Goal: Navigation & Orientation: Find specific page/section

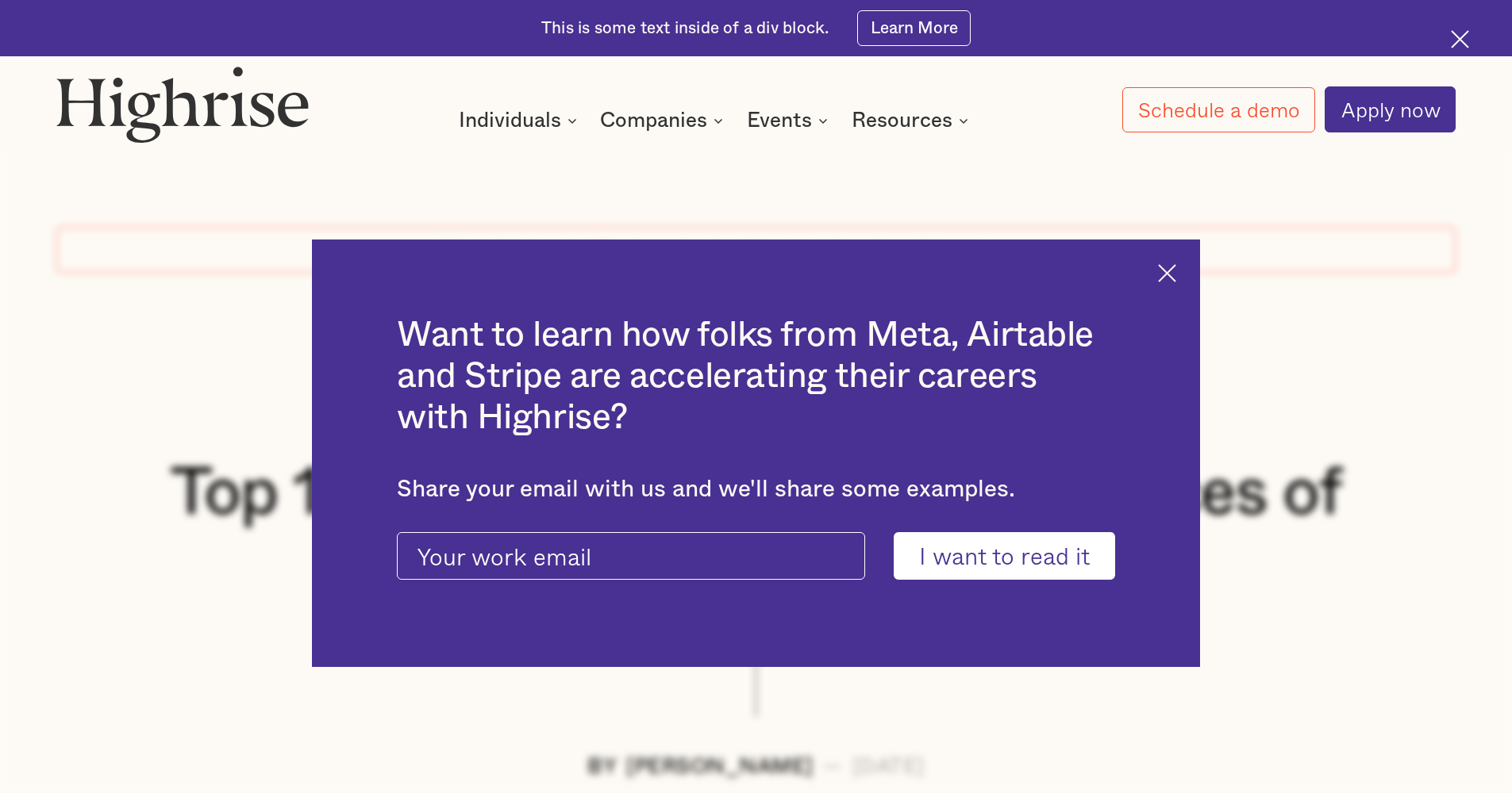
click at [1171, 275] on img at bounding box center [1167, 273] width 19 height 19
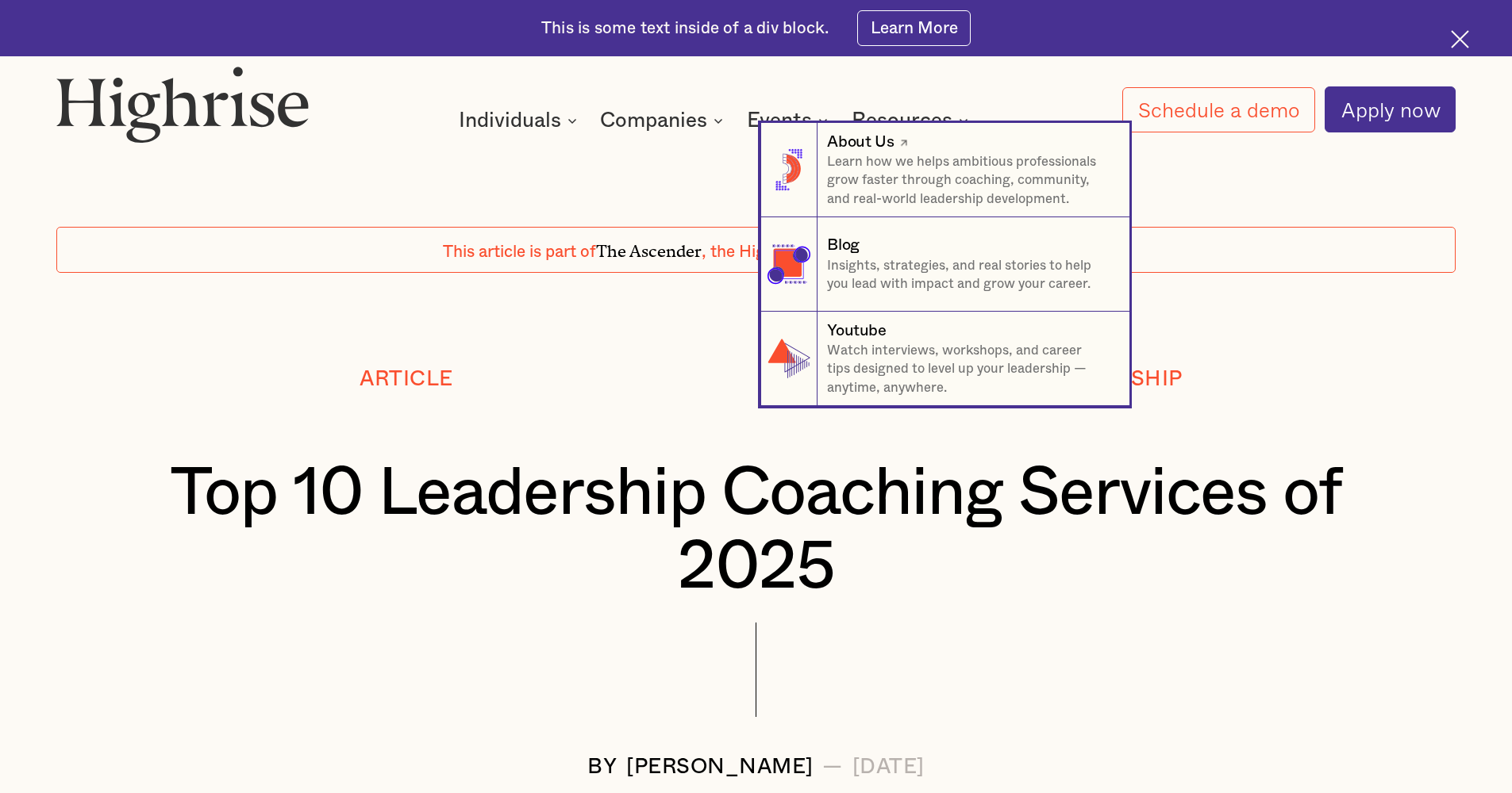
click at [871, 143] on div "About Us" at bounding box center [860, 142] width 66 height 22
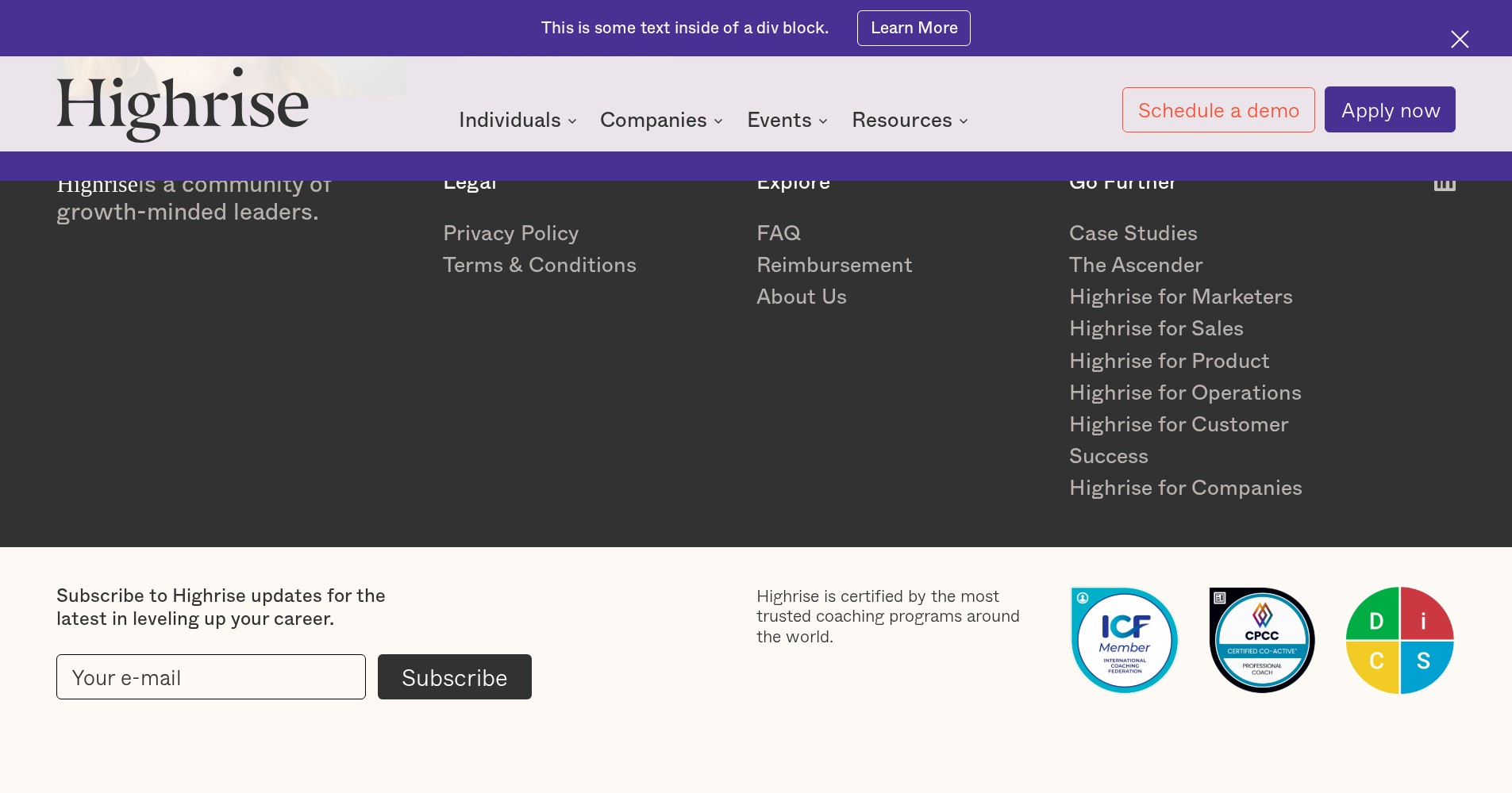
scroll to position [5146, 0]
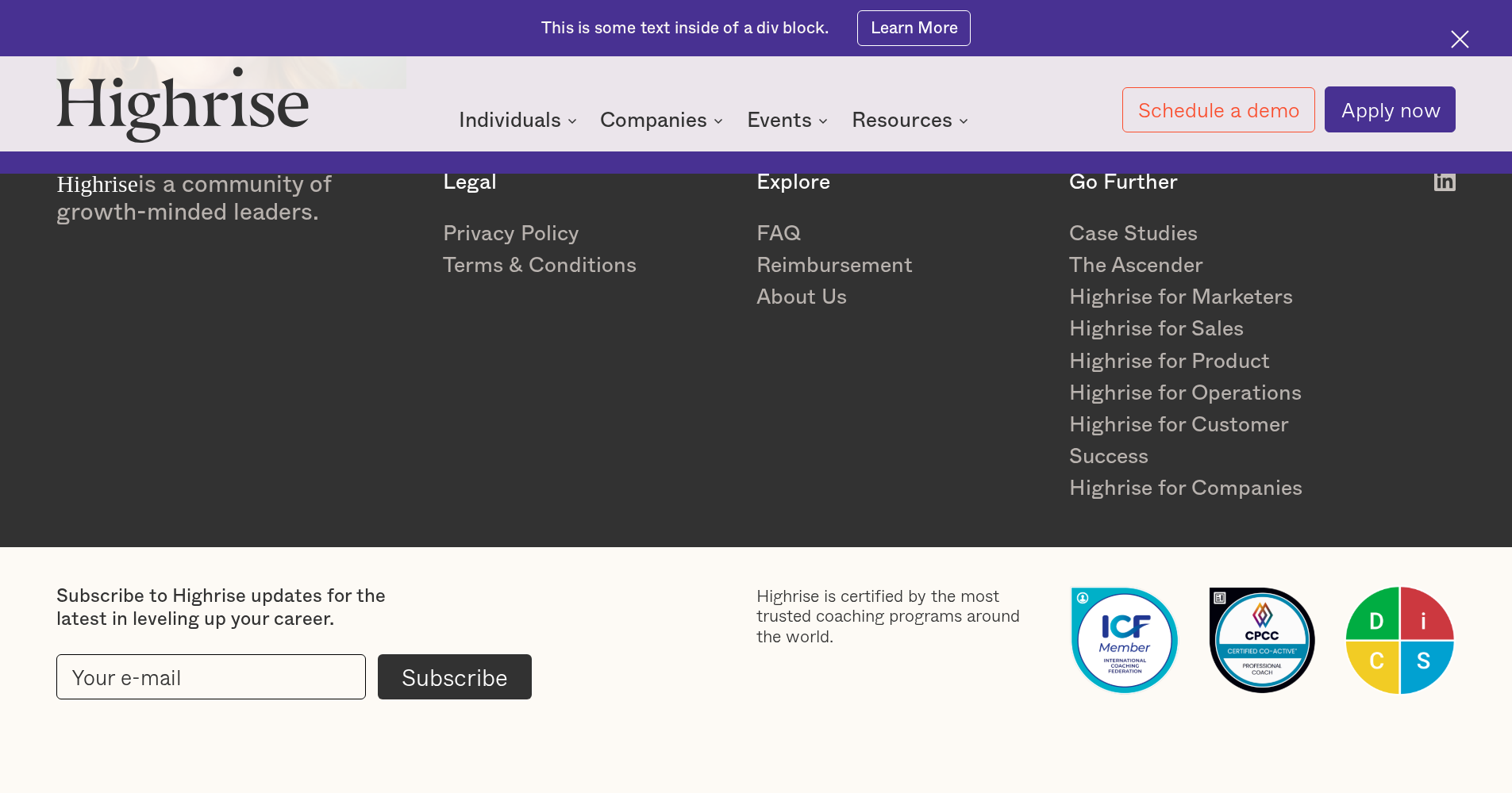
click at [721, 426] on div "Highrise is a community of growth-minded leaders. Legal Privacy Policy Terms & …" at bounding box center [755, 337] width 1398 height 335
click at [795, 295] on link "About Us" at bounding box center [901, 298] width 289 height 32
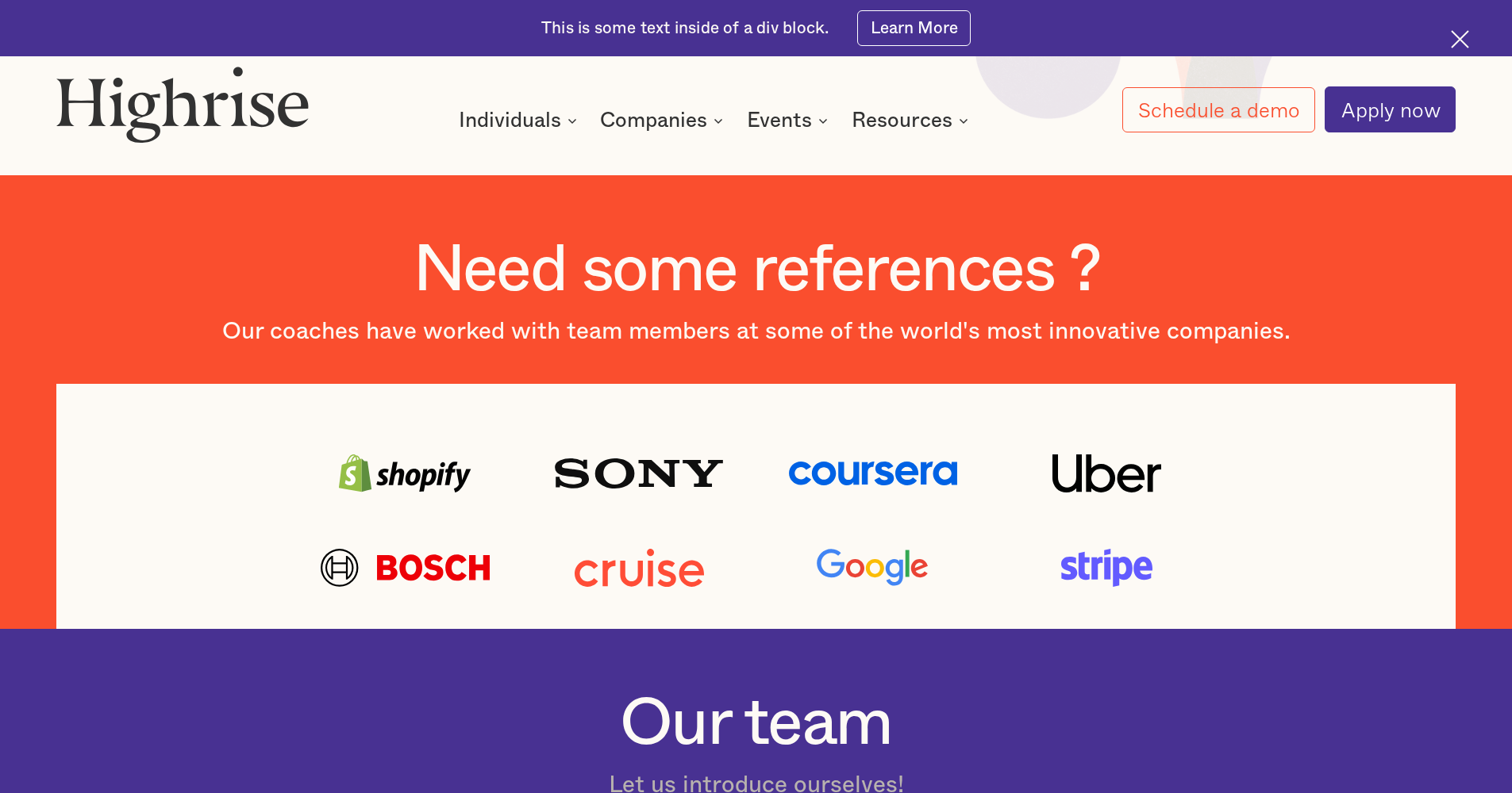
scroll to position [42, 0]
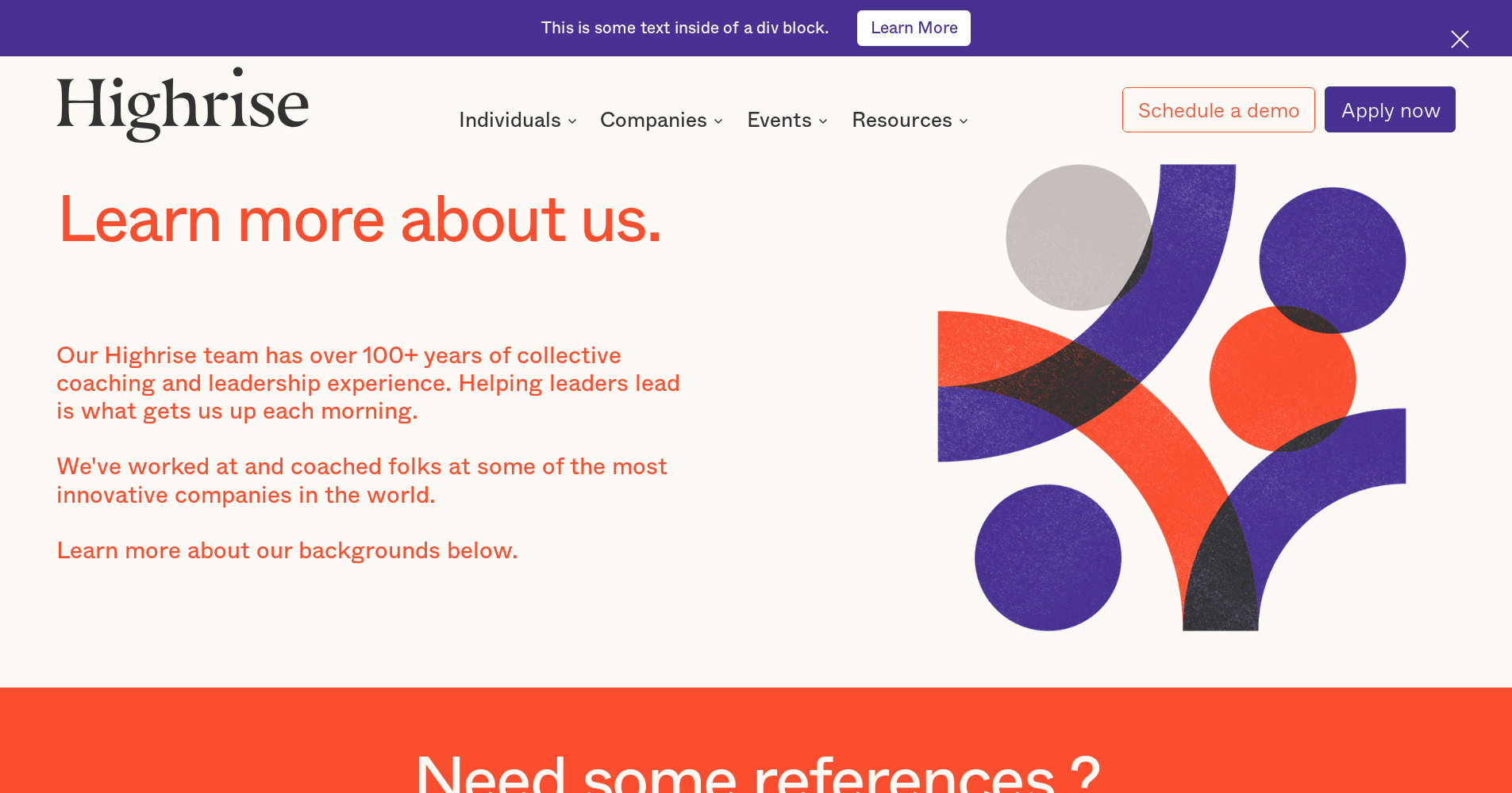
click at [880, 36] on link "Learn More" at bounding box center [914, 28] width 114 height 35
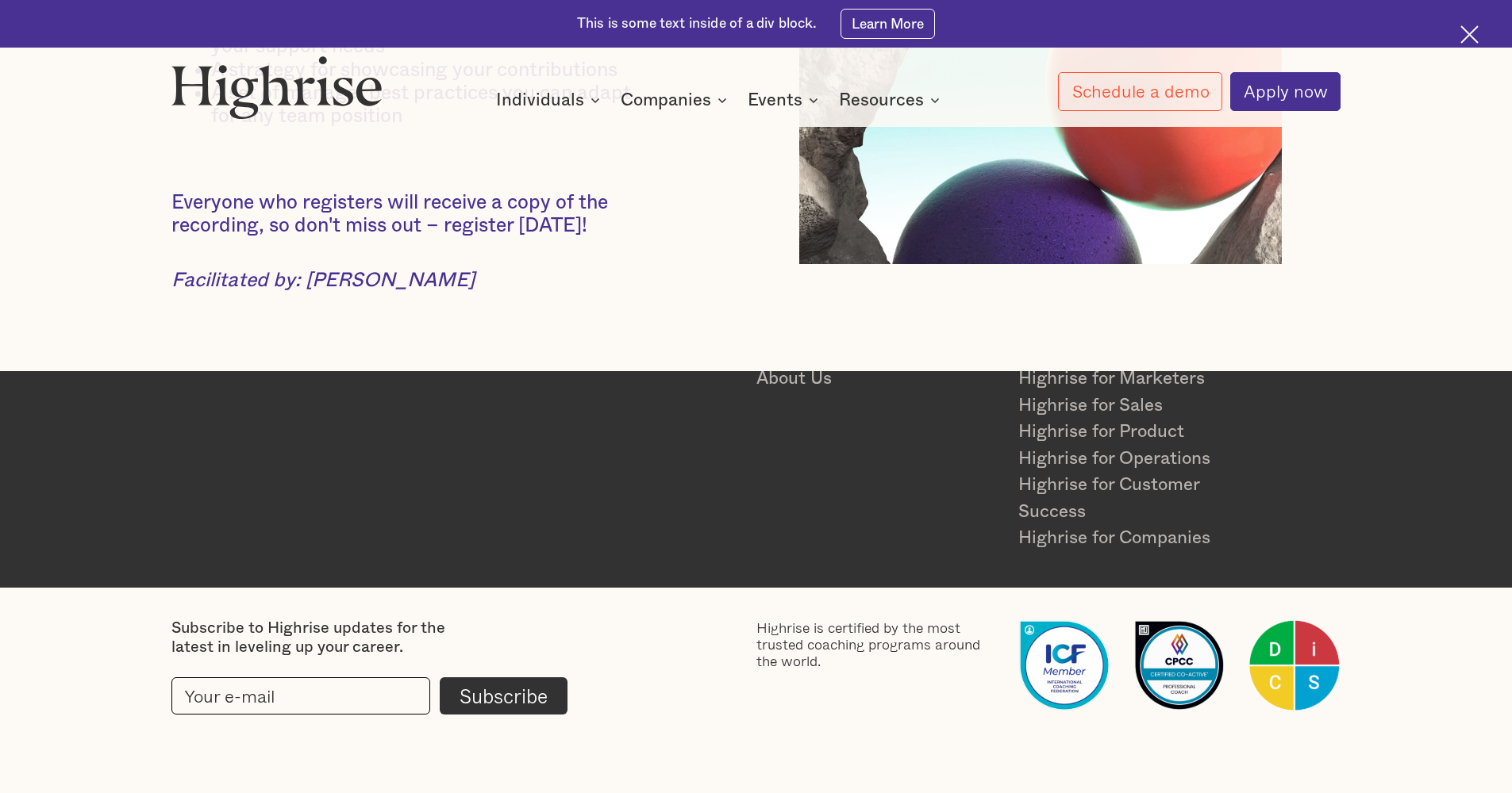
scroll to position [1092, 0]
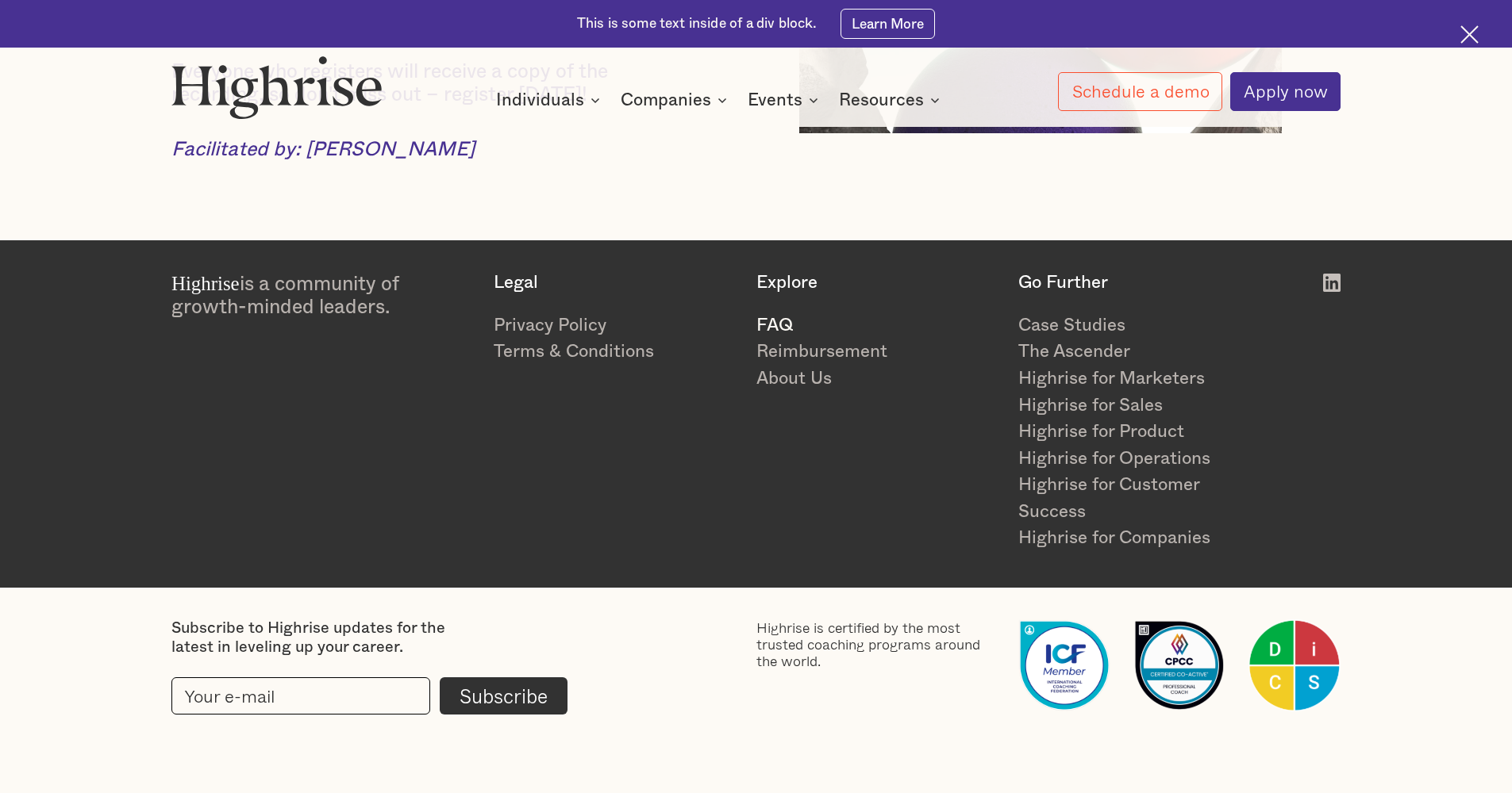
click at [776, 327] on link "FAQ" at bounding box center [875, 326] width 239 height 27
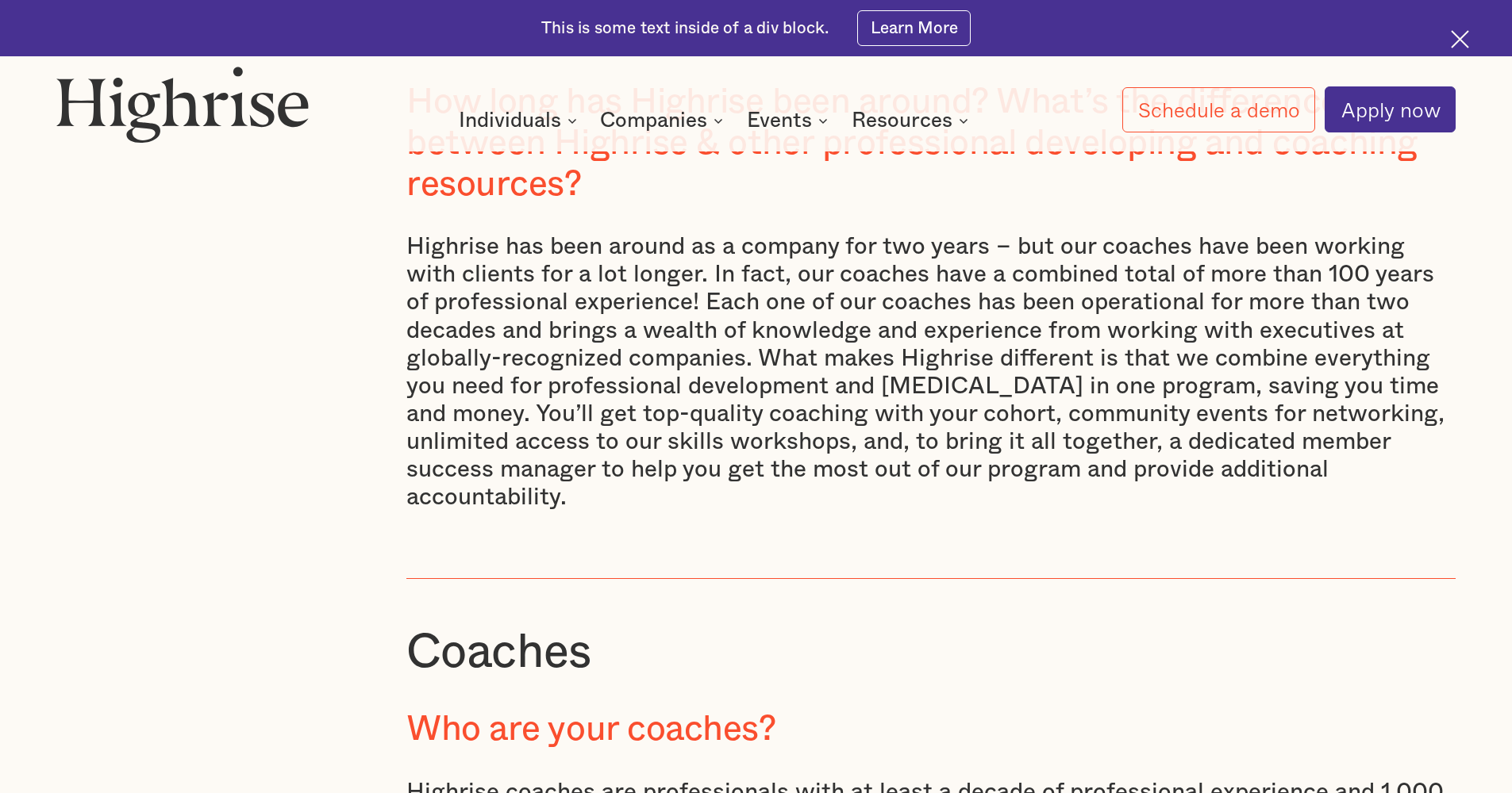
scroll to position [4486, 0]
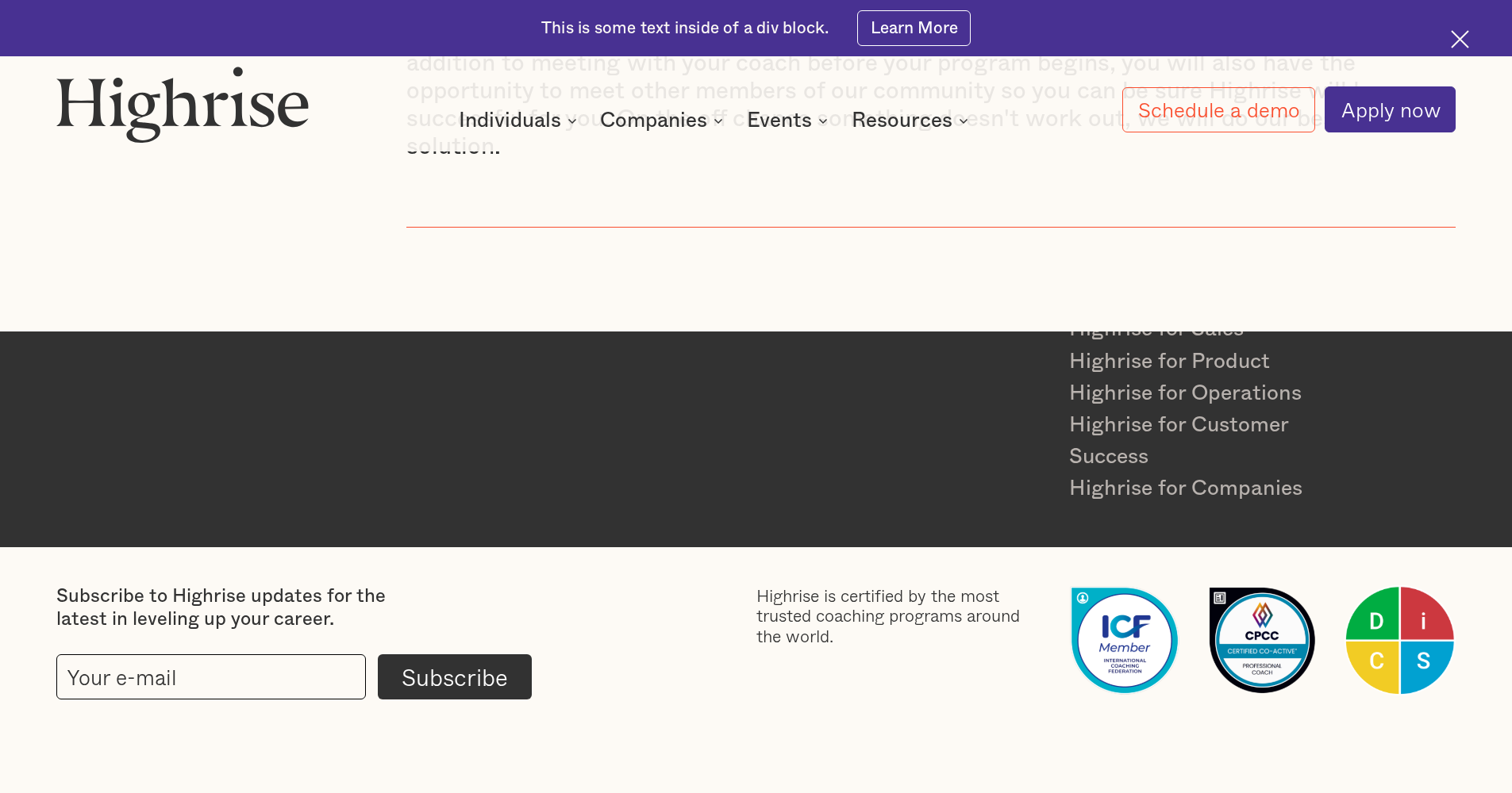
scroll to position [7461, 0]
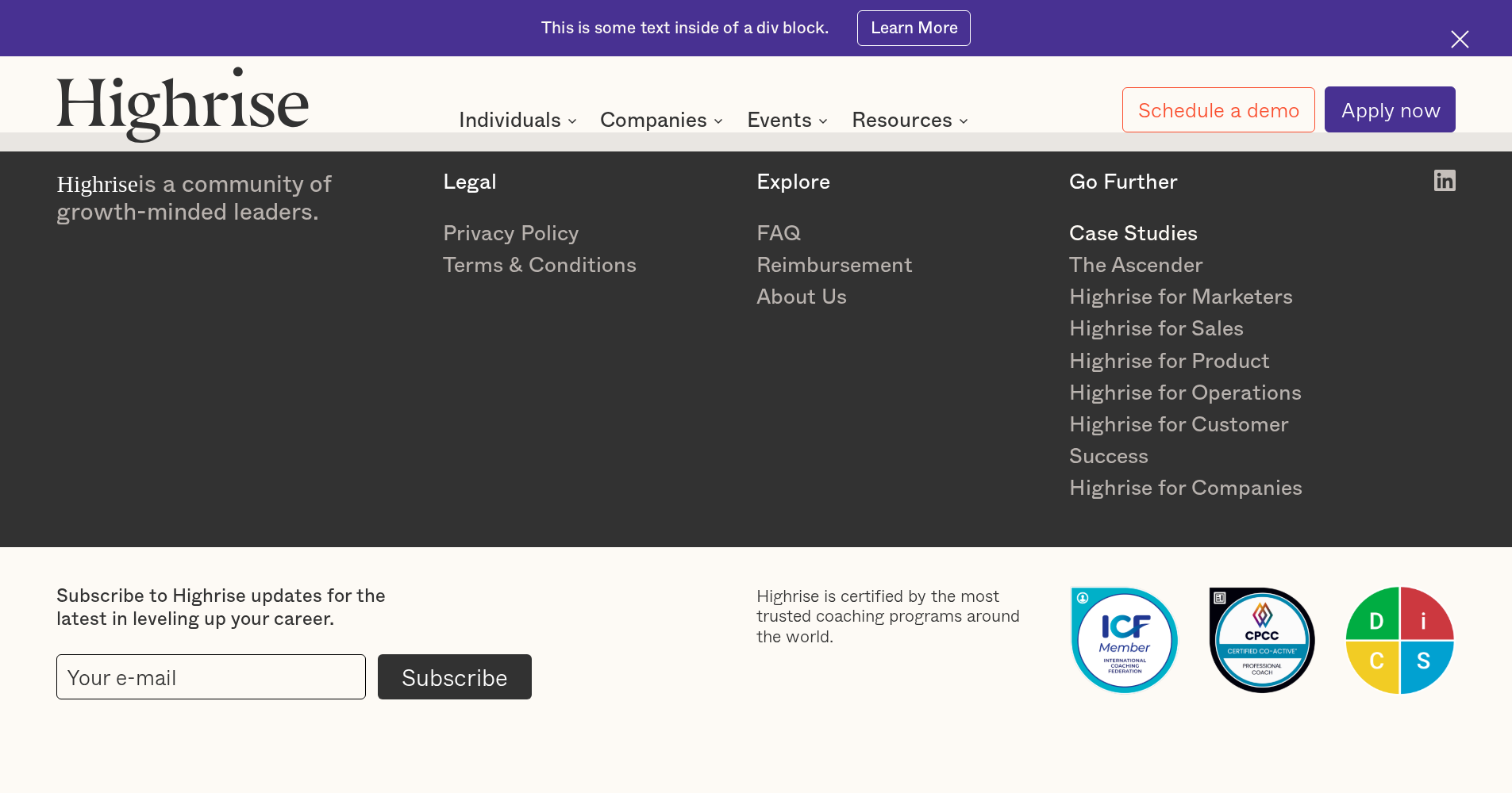
click at [1176, 227] on link "Case Studies" at bounding box center [1213, 234] width 289 height 32
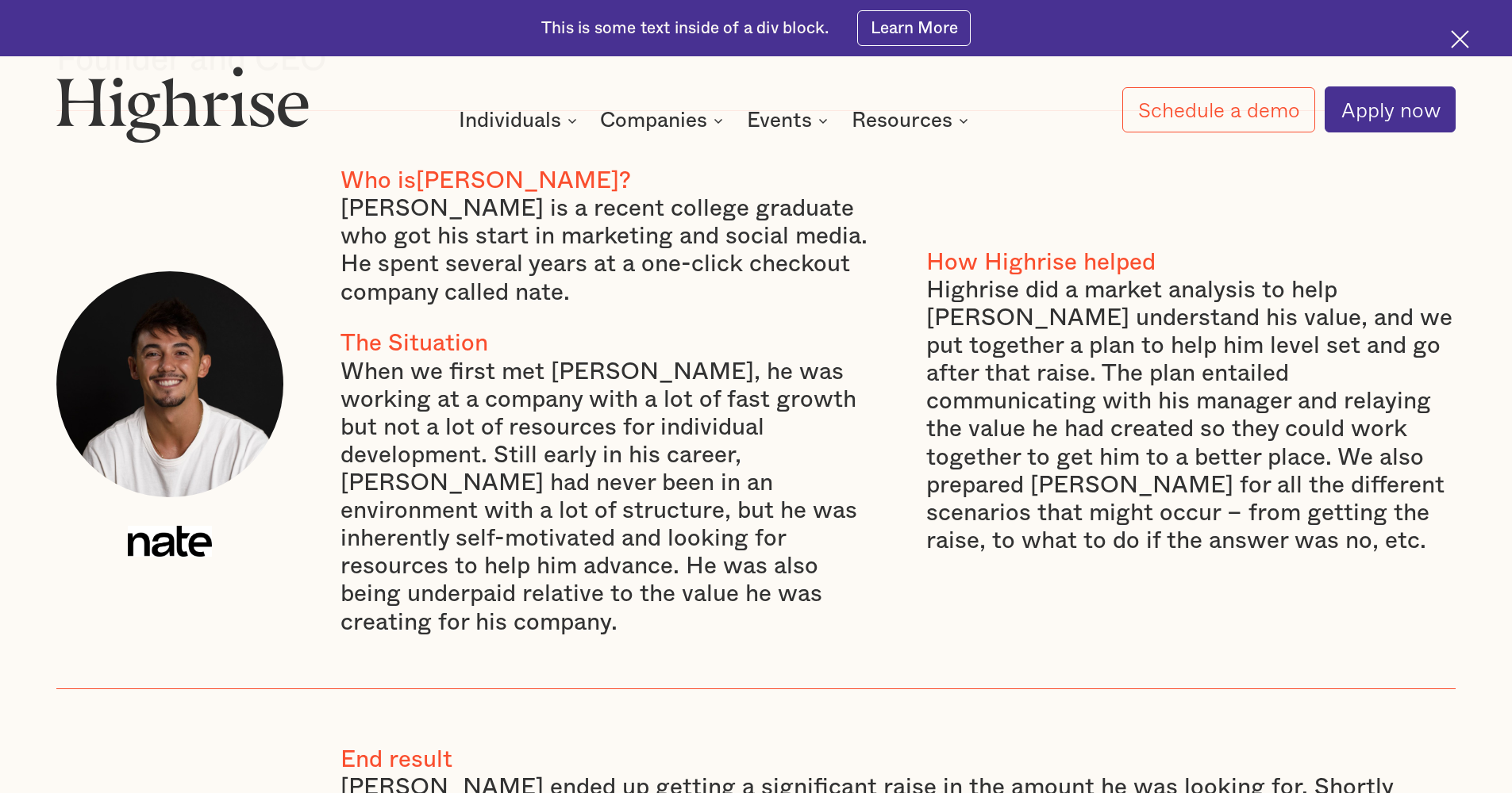
scroll to position [7299, 0]
